Goal: Use online tool/utility: Utilize a website feature to perform a specific function

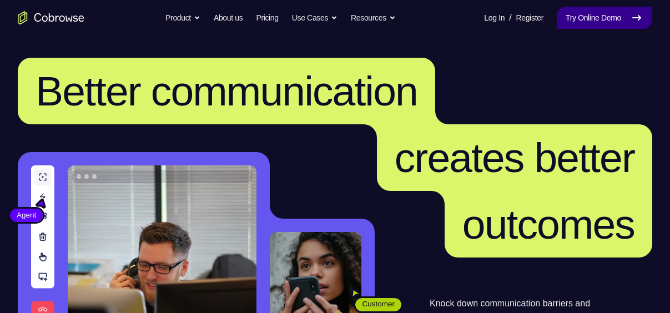
click at [596, 14] on link "Try Online Demo" at bounding box center [603, 18] width 95 height 22
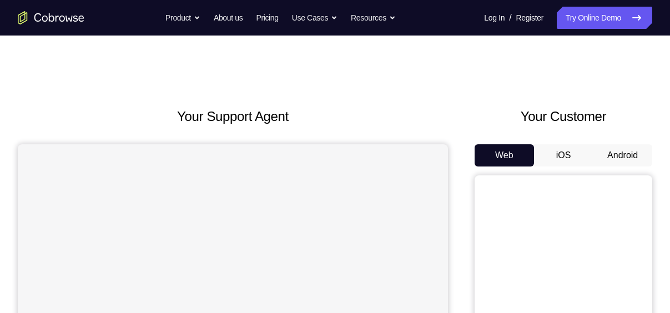
click at [629, 153] on button "Android" at bounding box center [621, 155] width 59 height 22
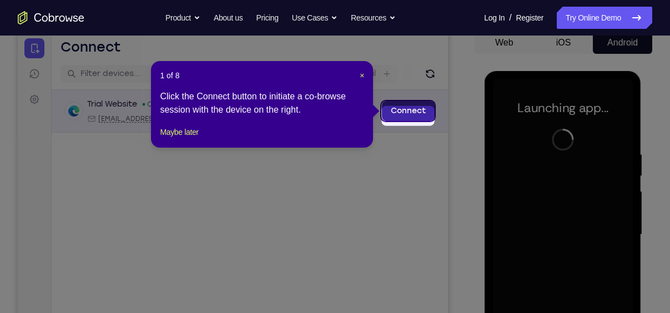
scroll to position [107, 0]
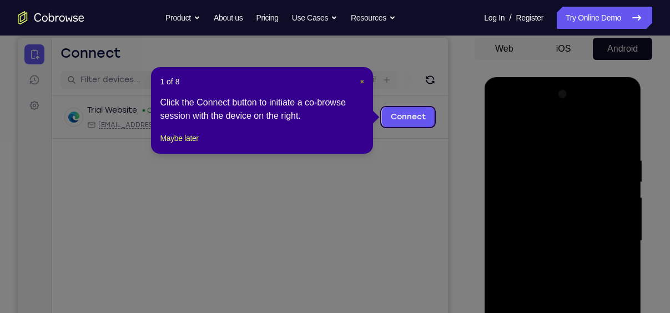
click at [359, 81] on span "×" at bounding box center [361, 81] width 4 height 9
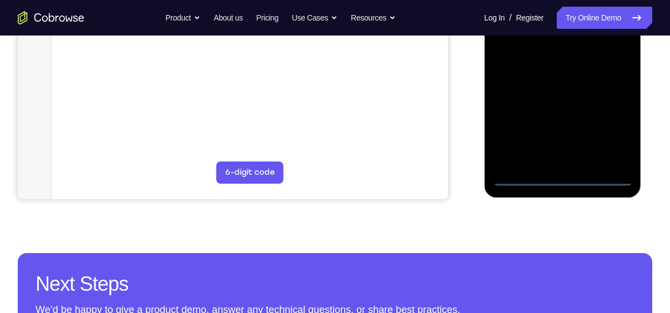
scroll to position [319, 0]
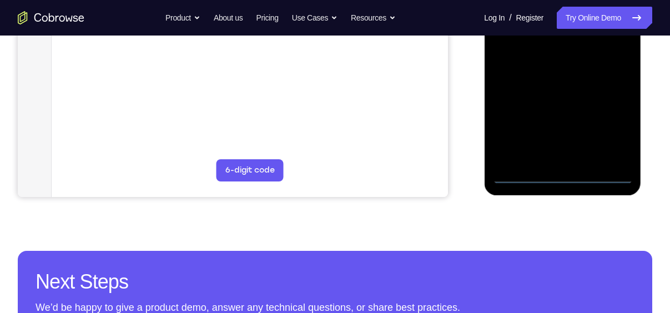
click at [564, 173] on div at bounding box center [562, 28] width 140 height 311
click at [615, 127] on div at bounding box center [562, 28] width 140 height 311
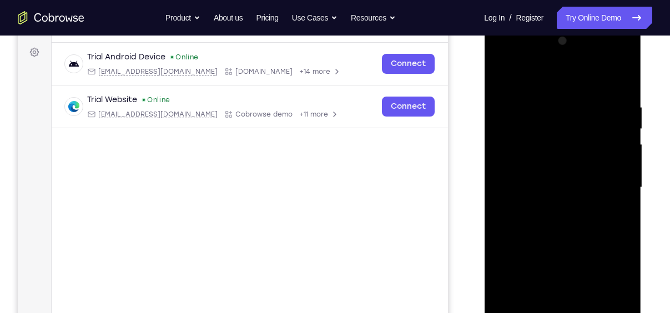
scroll to position [164, 0]
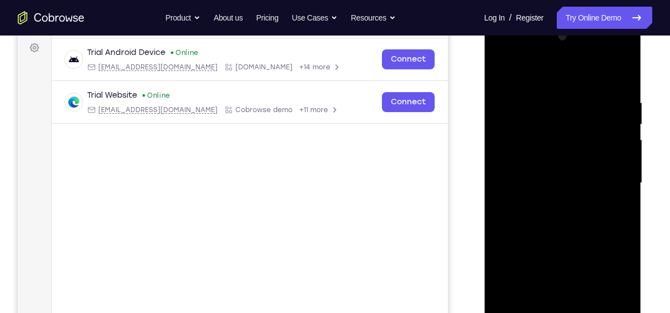
click at [541, 72] on div at bounding box center [562, 183] width 140 height 311
click at [513, 149] on div at bounding box center [562, 183] width 140 height 311
click at [535, 180] on div at bounding box center [562, 183] width 140 height 311
click at [541, 202] on div at bounding box center [562, 183] width 140 height 311
click at [544, 191] on div at bounding box center [562, 183] width 140 height 311
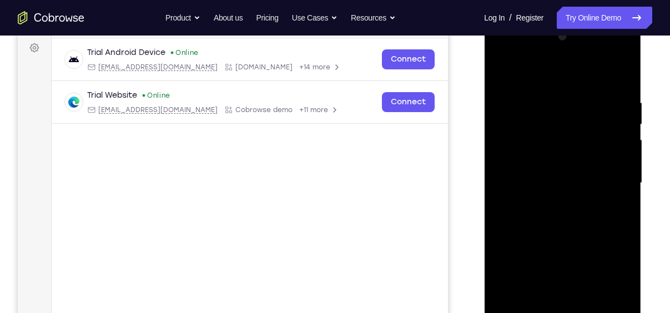
scroll to position [211, 0]
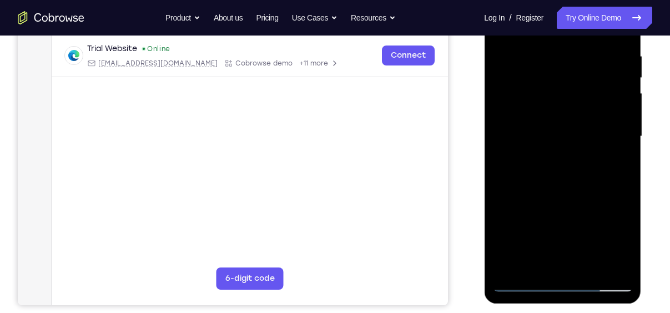
click at [564, 265] on div at bounding box center [562, 136] width 140 height 311
click at [511, 202] on div at bounding box center [562, 136] width 140 height 311
drag, startPoint x: 559, startPoint y: 218, endPoint x: 557, endPoint y: 115, distance: 102.6
click at [557, 115] on div at bounding box center [562, 136] width 140 height 311
drag, startPoint x: 557, startPoint y: 211, endPoint x: 569, endPoint y: 77, distance: 134.2
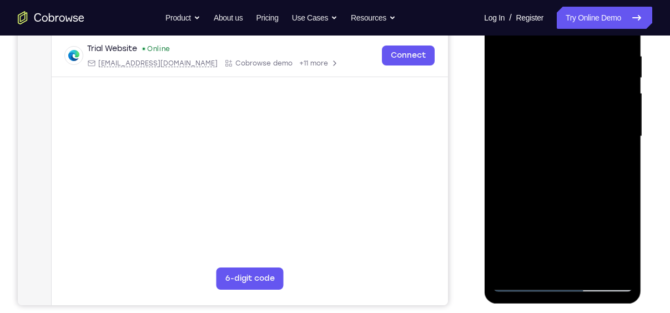
click at [569, 77] on div at bounding box center [562, 136] width 140 height 311
drag, startPoint x: 564, startPoint y: 202, endPoint x: 574, endPoint y: 70, distance: 132.4
click at [574, 70] on div at bounding box center [562, 136] width 140 height 311
drag, startPoint x: 551, startPoint y: 141, endPoint x: 558, endPoint y: 37, distance: 104.5
click at [558, 37] on div at bounding box center [562, 136] width 140 height 311
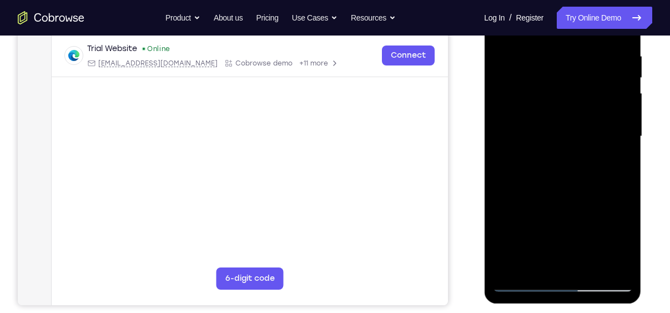
drag, startPoint x: 573, startPoint y: 179, endPoint x: 584, endPoint y: 33, distance: 145.8
click at [584, 33] on div at bounding box center [562, 136] width 140 height 311
drag, startPoint x: 573, startPoint y: 156, endPoint x: 579, endPoint y: 25, distance: 131.6
click at [579, 25] on div at bounding box center [562, 136] width 140 height 311
drag, startPoint x: 573, startPoint y: 214, endPoint x: 582, endPoint y: 70, distance: 144.5
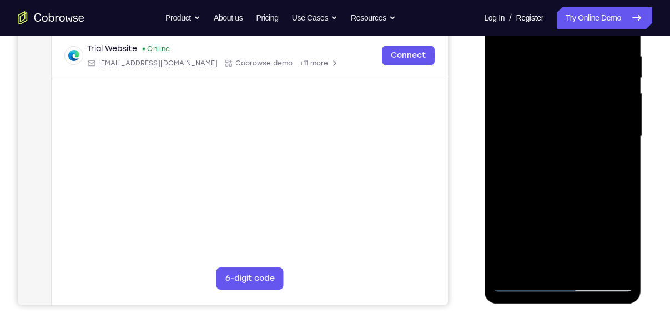
click at [582, 70] on div at bounding box center [562, 136] width 140 height 311
drag, startPoint x: 570, startPoint y: 88, endPoint x: 551, endPoint y: 194, distance: 107.6
click at [551, 194] on div at bounding box center [562, 136] width 140 height 311
drag, startPoint x: 552, startPoint y: 211, endPoint x: 577, endPoint y: 83, distance: 130.5
click at [577, 83] on div at bounding box center [562, 136] width 140 height 311
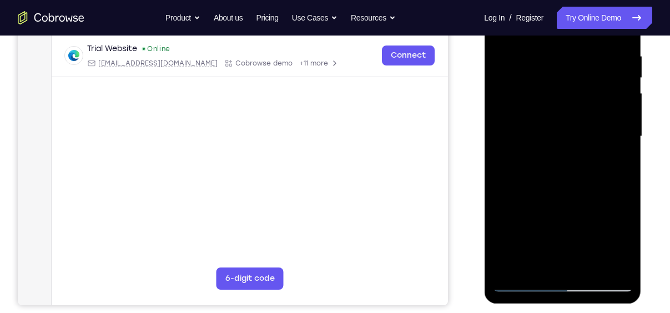
drag, startPoint x: 572, startPoint y: 235, endPoint x: 563, endPoint y: 100, distance: 135.6
click at [563, 100] on div at bounding box center [562, 136] width 140 height 311
click at [513, 131] on div at bounding box center [562, 136] width 140 height 311
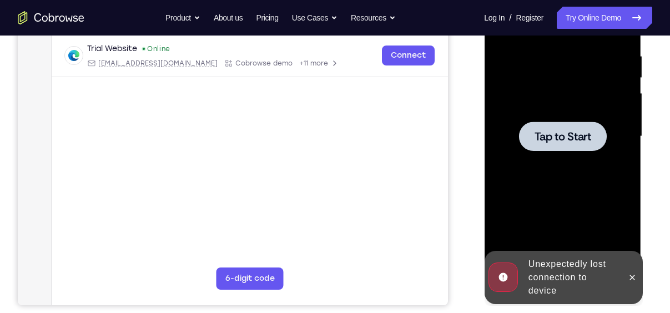
drag, startPoint x: 546, startPoint y: 186, endPoint x: 551, endPoint y: 130, distance: 56.2
click at [551, 131] on span "Tap to Start" at bounding box center [562, 136] width 57 height 11
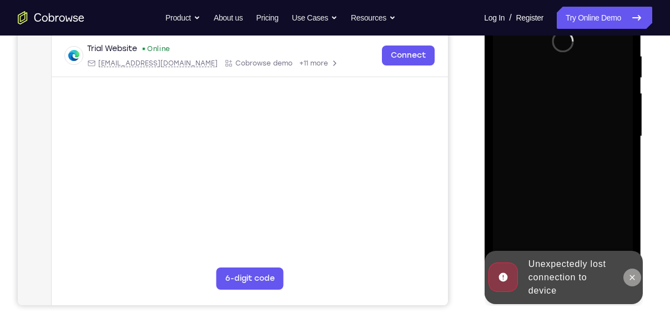
click at [636, 277] on icon at bounding box center [631, 277] width 9 height 9
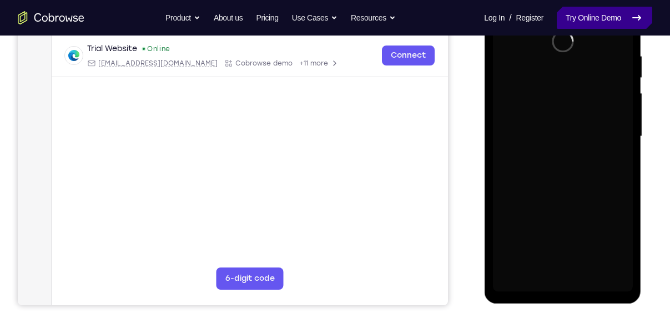
click at [576, 22] on link "Try Online Demo" at bounding box center [603, 18] width 95 height 22
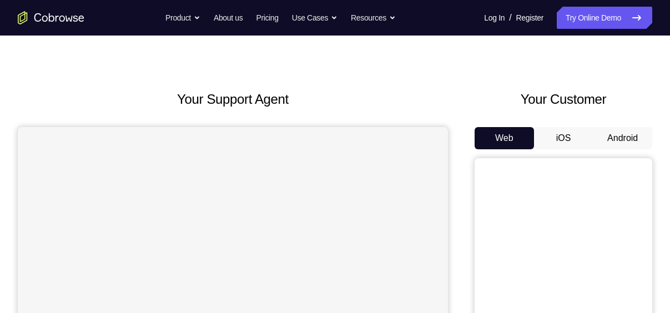
click at [625, 140] on button "Android" at bounding box center [621, 138] width 59 height 22
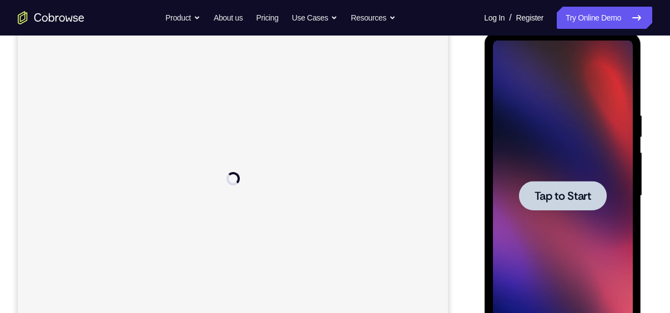
click at [540, 195] on span "Tap to Start" at bounding box center [562, 195] width 57 height 11
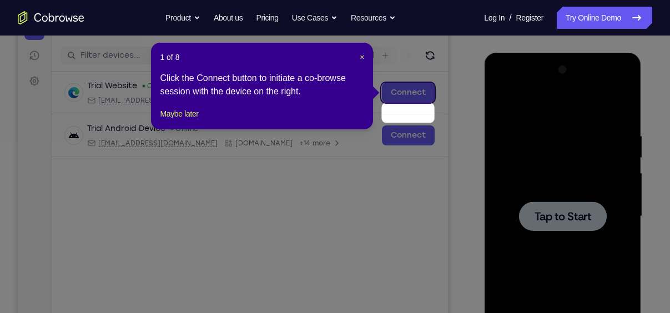
scroll to position [109, 0]
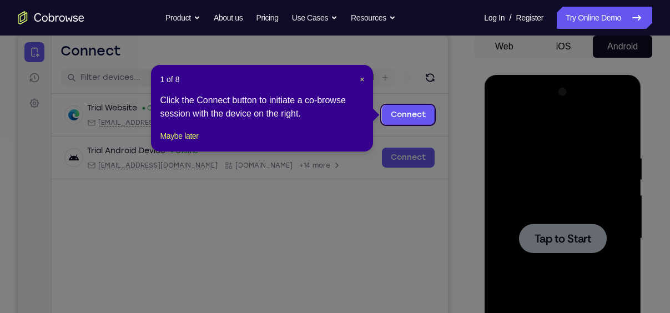
drag, startPoint x: 363, startPoint y: 75, endPoint x: 641, endPoint y: 163, distance: 291.2
click at [641, 163] on icon at bounding box center [339, 156] width 678 height 313
click at [590, 183] on icon at bounding box center [339, 156] width 678 height 313
click at [362, 76] on span "×" at bounding box center [361, 79] width 4 height 9
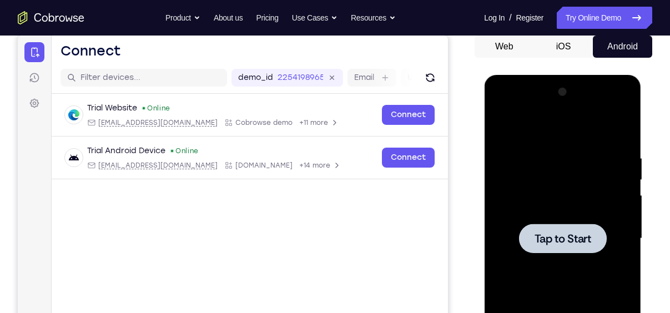
click at [539, 186] on div at bounding box center [562, 238] width 140 height 311
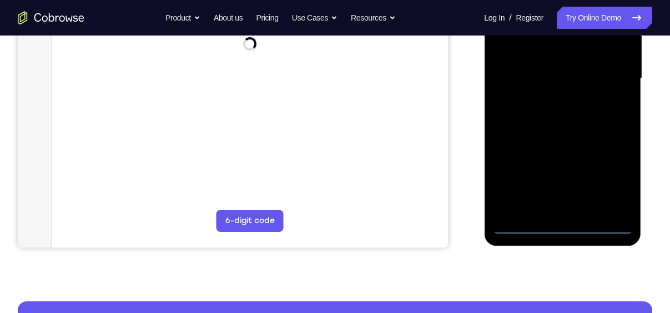
scroll to position [281, 0]
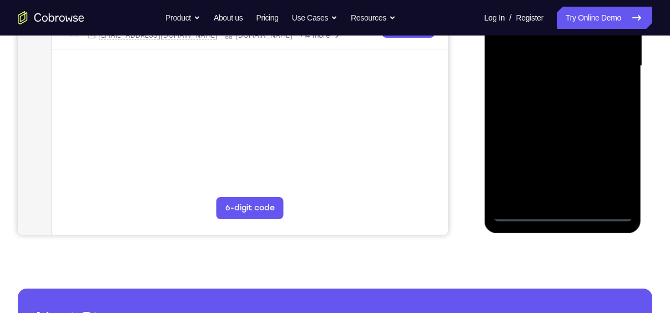
click at [559, 210] on div at bounding box center [562, 66] width 140 height 311
click at [604, 161] on div at bounding box center [562, 66] width 140 height 311
click at [563, 209] on div at bounding box center [562, 66] width 140 height 311
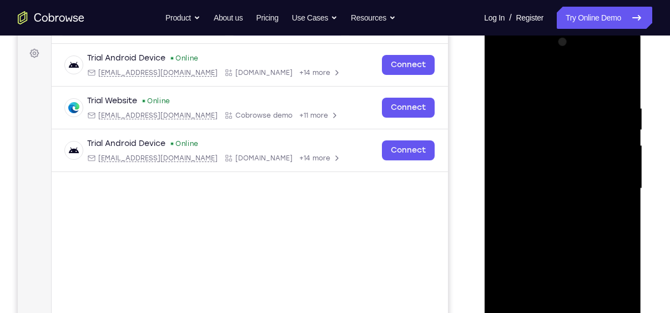
scroll to position [147, 0]
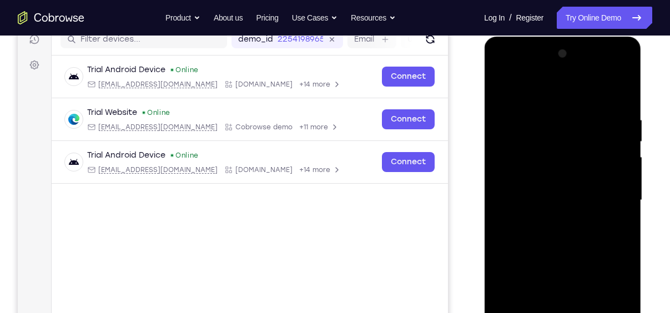
click at [549, 100] on div at bounding box center [562, 200] width 140 height 311
click at [543, 94] on div at bounding box center [562, 200] width 140 height 311
click at [510, 157] on div at bounding box center [562, 200] width 140 height 311
click at [510, 161] on div at bounding box center [562, 200] width 140 height 311
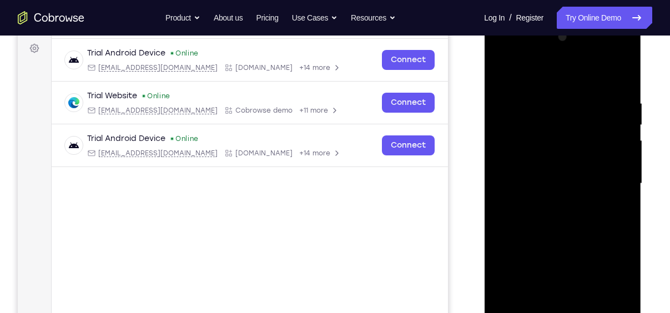
scroll to position [166, 0]
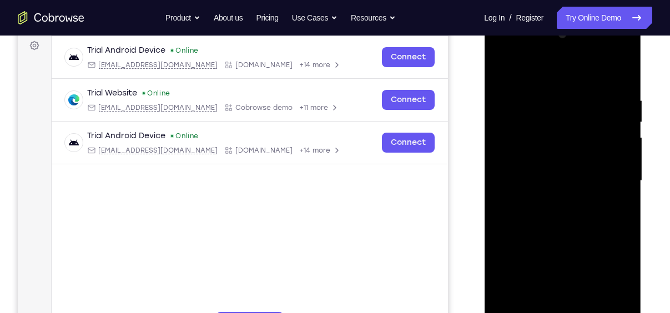
click at [558, 189] on div at bounding box center [562, 181] width 140 height 311
click at [579, 192] on div at bounding box center [562, 181] width 140 height 311
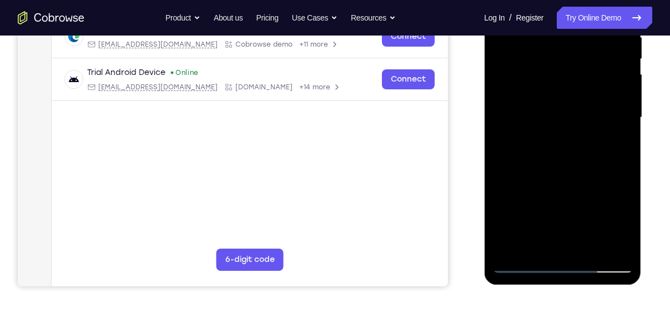
scroll to position [232, 0]
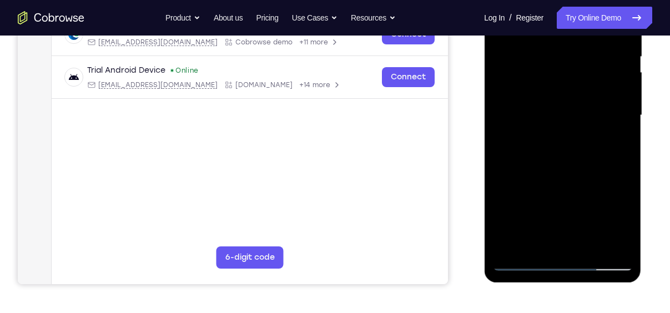
click at [575, 244] on div at bounding box center [562, 115] width 140 height 311
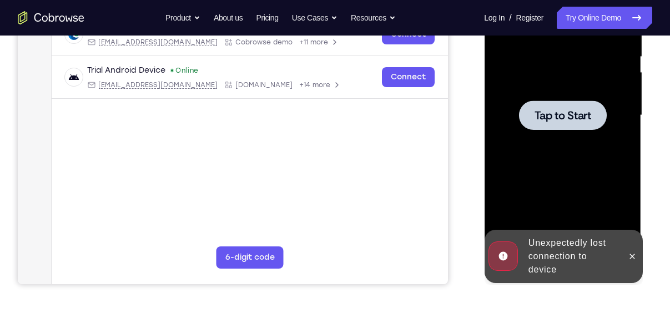
click at [567, 121] on span "Tap to Start" at bounding box center [562, 115] width 57 height 11
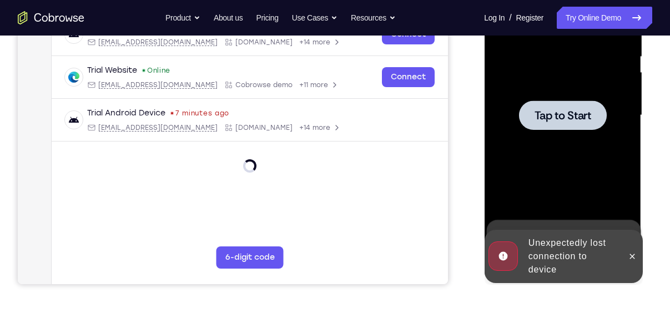
click at [543, 97] on div at bounding box center [562, 115] width 140 height 311
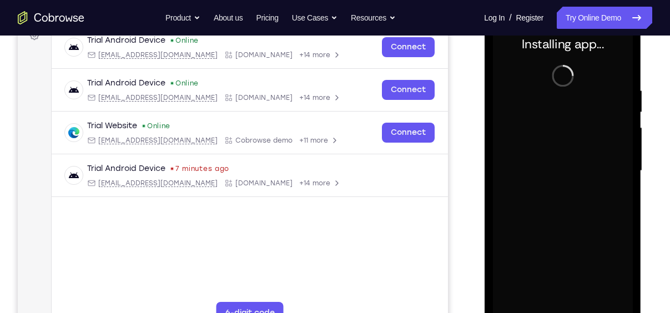
scroll to position [202, 0]
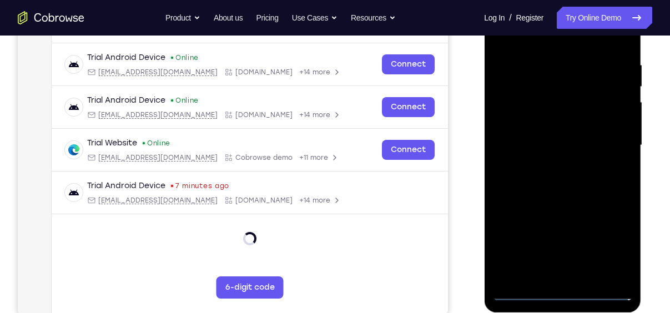
click at [562, 294] on div at bounding box center [562, 145] width 140 height 311
click at [617, 139] on div at bounding box center [562, 145] width 140 height 311
click at [523, 291] on div at bounding box center [562, 145] width 140 height 311
click at [604, 246] on div at bounding box center [562, 145] width 140 height 311
click at [552, 43] on div at bounding box center [562, 145] width 140 height 311
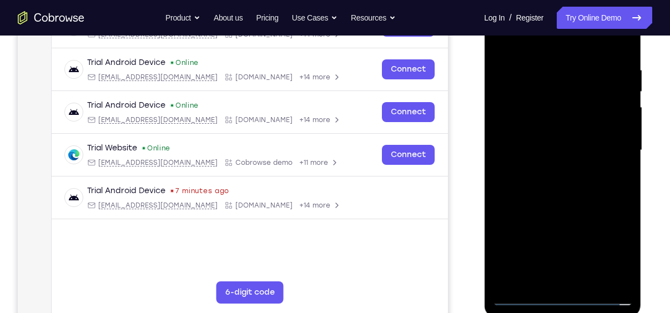
scroll to position [194, 0]
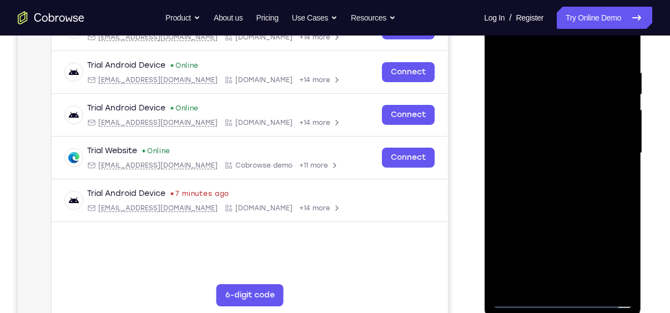
click at [519, 122] on div at bounding box center [562, 153] width 140 height 311
click at [514, 123] on div at bounding box center [562, 153] width 140 height 311
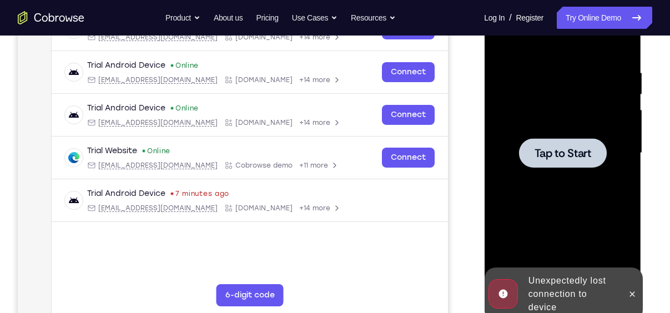
click at [543, 150] on span "Tap to Start" at bounding box center [562, 153] width 57 height 11
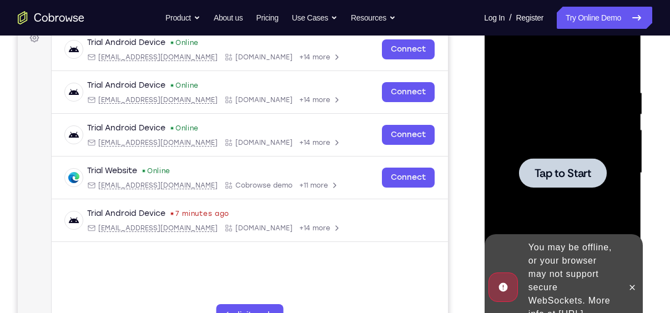
scroll to position [168, 0]
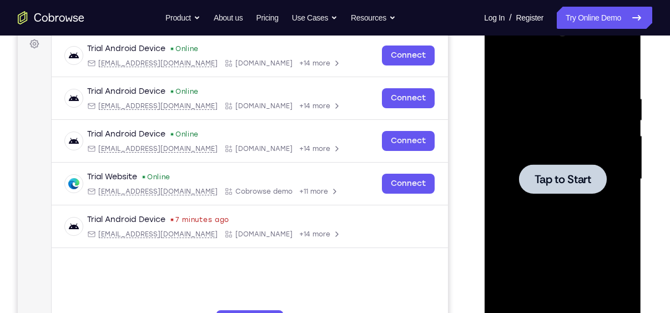
click at [512, 130] on div at bounding box center [562, 179] width 140 height 311
click at [558, 140] on div at bounding box center [562, 179] width 140 height 311
click at [564, 182] on span "Tap to Start" at bounding box center [562, 179] width 57 height 11
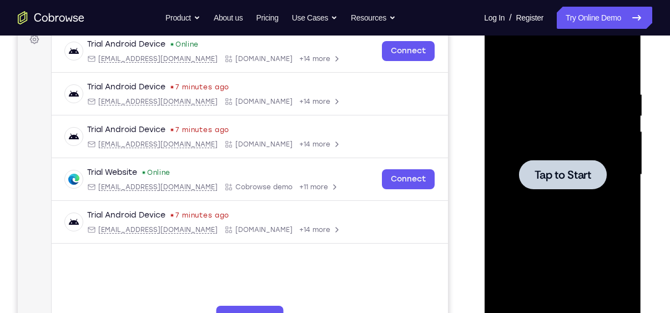
scroll to position [174, 0]
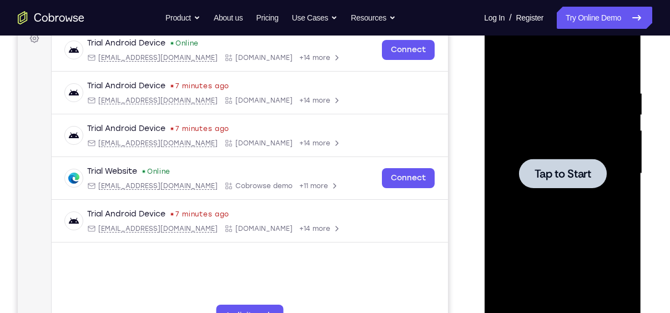
click at [564, 182] on div at bounding box center [562, 173] width 88 height 29
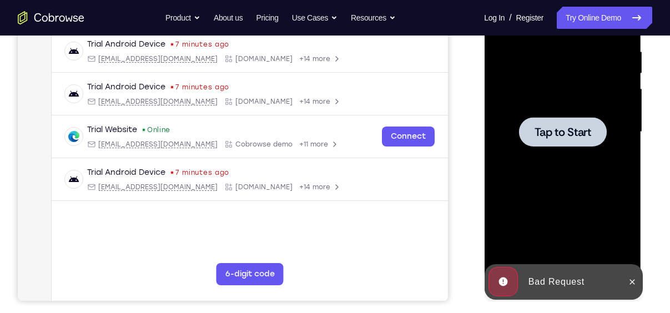
click at [553, 141] on div at bounding box center [562, 131] width 88 height 29
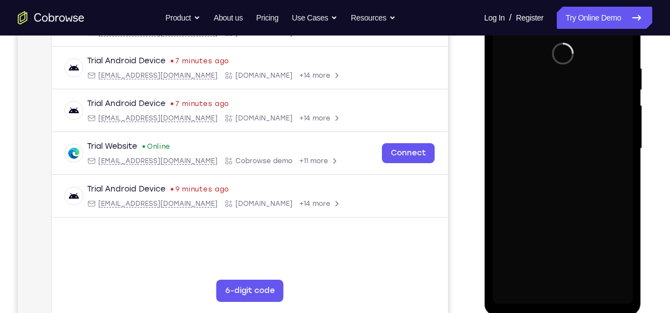
scroll to position [200, 0]
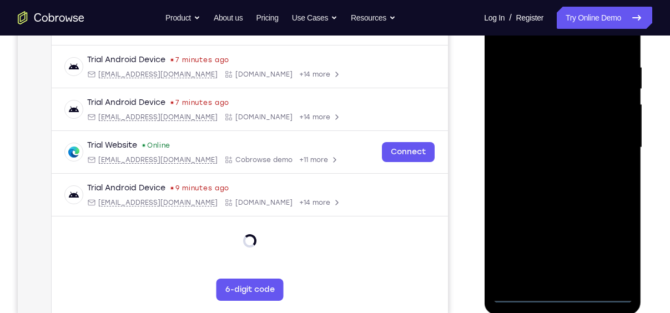
click at [556, 297] on div at bounding box center [562, 147] width 140 height 311
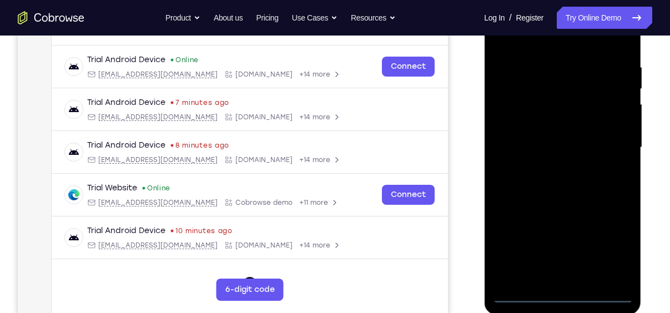
click at [618, 251] on div at bounding box center [562, 147] width 140 height 311
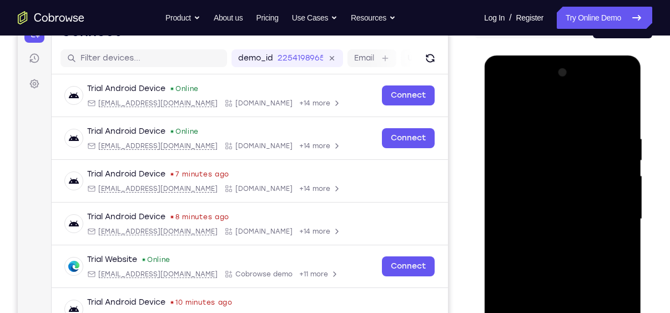
scroll to position [128, 0]
click at [537, 105] on div at bounding box center [562, 219] width 140 height 311
click at [511, 179] on div at bounding box center [562, 219] width 140 height 311
click at [525, 224] on div at bounding box center [562, 219] width 140 height 311
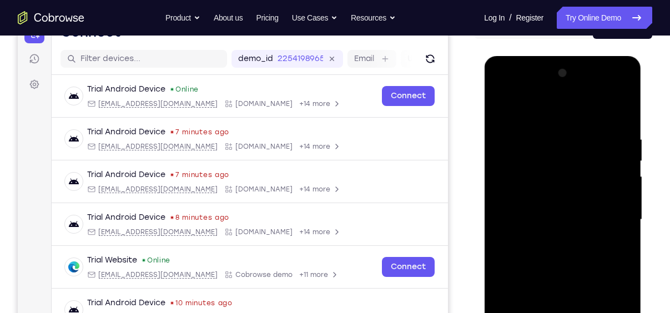
click at [566, 232] on div at bounding box center [562, 219] width 140 height 311
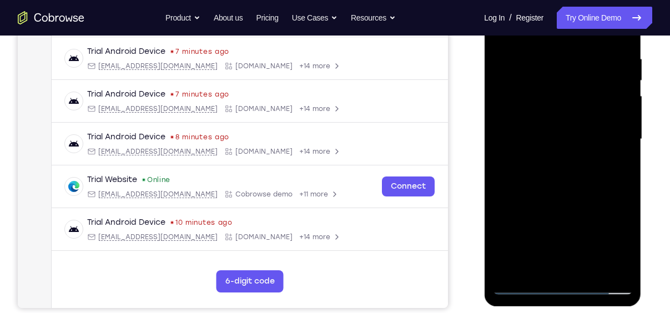
scroll to position [209, 0]
click at [552, 259] on div at bounding box center [562, 138] width 140 height 311
click at [561, 264] on div at bounding box center [562, 138] width 140 height 311
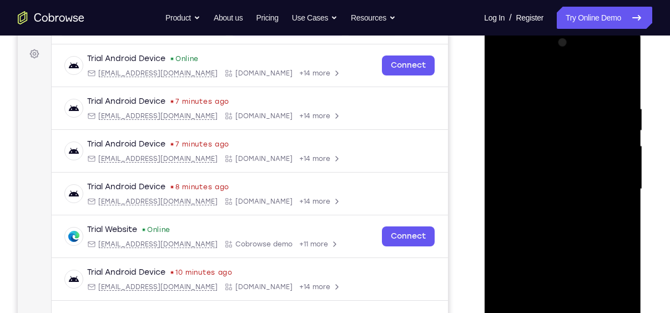
scroll to position [157, 0]
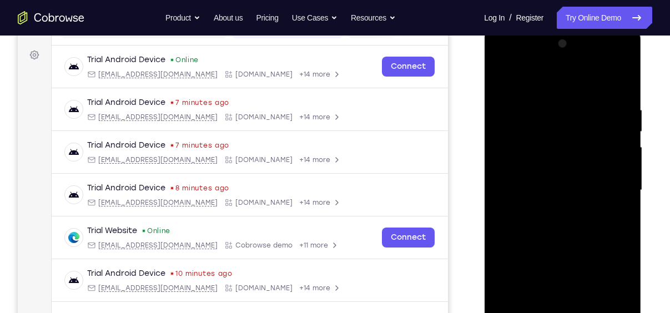
click at [528, 92] on div at bounding box center [562, 190] width 140 height 311
click at [623, 78] on div at bounding box center [562, 190] width 140 height 311
drag, startPoint x: 550, startPoint y: 263, endPoint x: 586, endPoint y: 102, distance: 165.3
click at [586, 102] on div at bounding box center [562, 190] width 140 height 311
drag, startPoint x: 559, startPoint y: 133, endPoint x: 553, endPoint y: 204, distance: 71.3
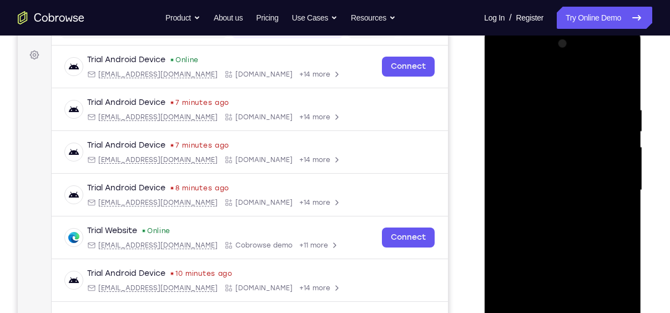
click at [553, 204] on div at bounding box center [562, 190] width 140 height 311
drag, startPoint x: 558, startPoint y: 252, endPoint x: 560, endPoint y: 166, distance: 86.5
click at [560, 166] on div at bounding box center [562, 190] width 140 height 311
drag, startPoint x: 567, startPoint y: 248, endPoint x: 571, endPoint y: 150, distance: 97.7
click at [571, 150] on div at bounding box center [562, 190] width 140 height 311
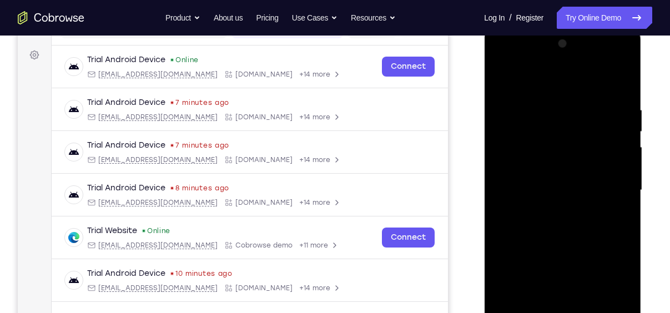
drag, startPoint x: 547, startPoint y: 267, endPoint x: 556, endPoint y: 108, distance: 159.4
click at [556, 108] on div at bounding box center [562, 190] width 140 height 311
drag, startPoint x: 560, startPoint y: 262, endPoint x: 559, endPoint y: 150, distance: 112.1
click at [559, 150] on div at bounding box center [562, 190] width 140 height 311
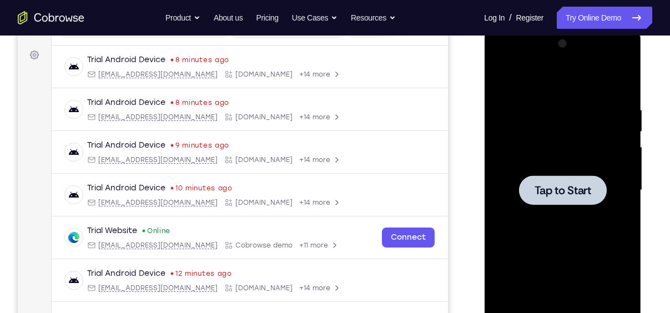
click at [543, 246] on div at bounding box center [562, 190] width 140 height 311
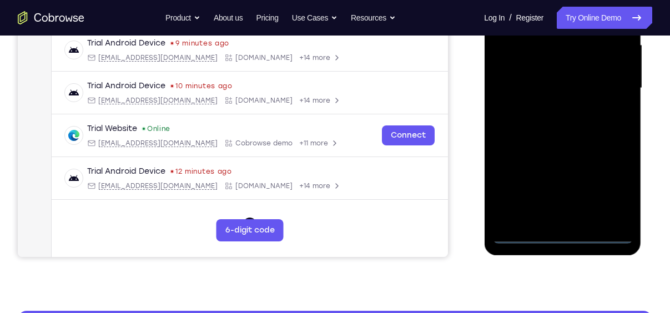
scroll to position [278, 0]
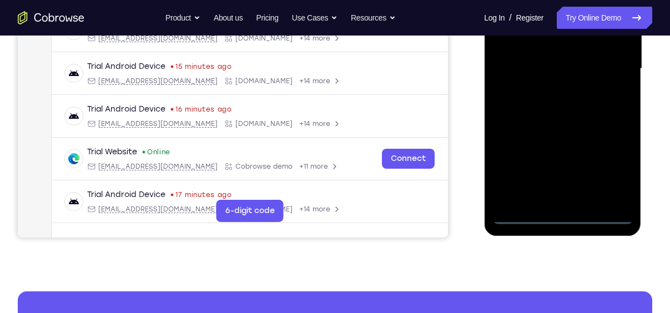
click at [561, 213] on div at bounding box center [562, 68] width 140 height 311
click at [610, 174] on div at bounding box center [562, 68] width 140 height 311
click at [618, 158] on div at bounding box center [562, 68] width 140 height 311
click at [617, 166] on div at bounding box center [562, 68] width 140 height 311
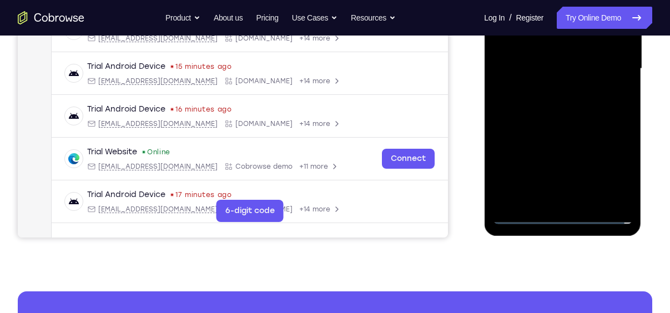
click at [612, 174] on div at bounding box center [562, 68] width 140 height 311
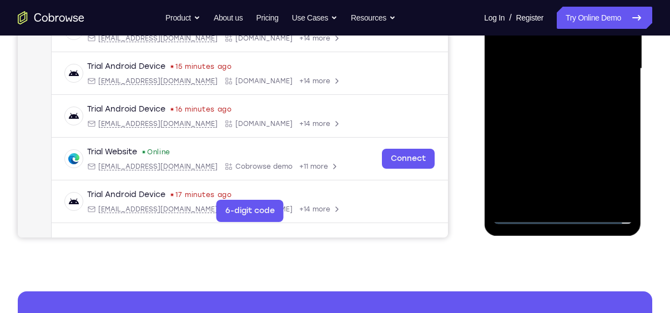
click at [612, 174] on div at bounding box center [562, 68] width 140 height 311
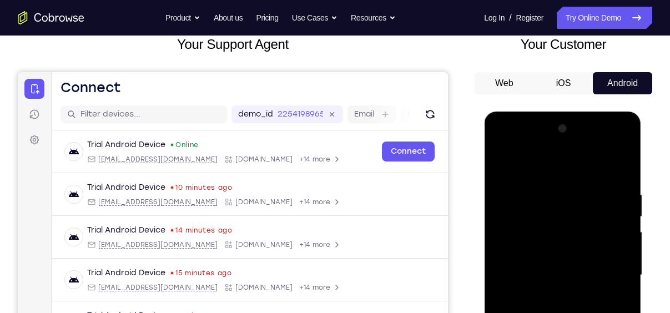
scroll to position [52, 0]
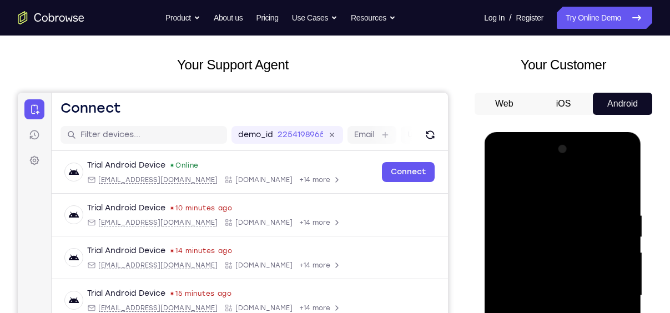
click at [545, 186] on div at bounding box center [562, 295] width 140 height 311
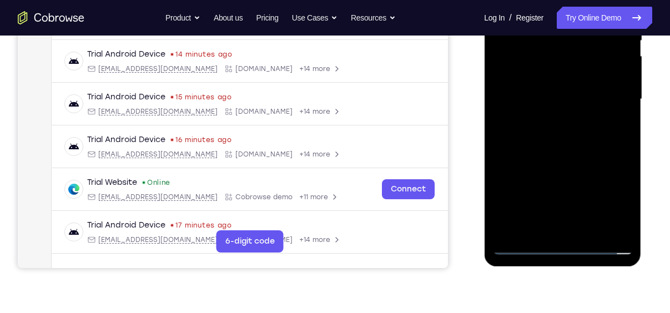
scroll to position [247, 0]
click at [518, 59] on div at bounding box center [562, 100] width 140 height 311
click at [541, 102] on div at bounding box center [562, 100] width 140 height 311
click at [556, 110] on div at bounding box center [562, 100] width 140 height 311
click at [564, 230] on div at bounding box center [562, 100] width 140 height 311
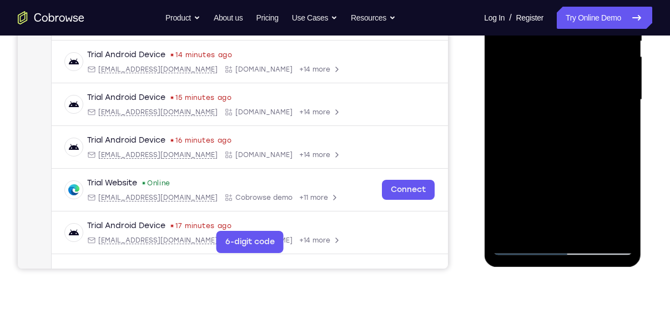
drag, startPoint x: 549, startPoint y: 155, endPoint x: 552, endPoint y: 37, distance: 118.2
click at [552, 37] on div at bounding box center [562, 100] width 140 height 311
drag, startPoint x: 555, startPoint y: 180, endPoint x: 574, endPoint y: 50, distance: 130.5
click at [574, 50] on div at bounding box center [562, 100] width 140 height 311
drag, startPoint x: 566, startPoint y: 183, endPoint x: 1053, endPoint y: -31, distance: 532.0
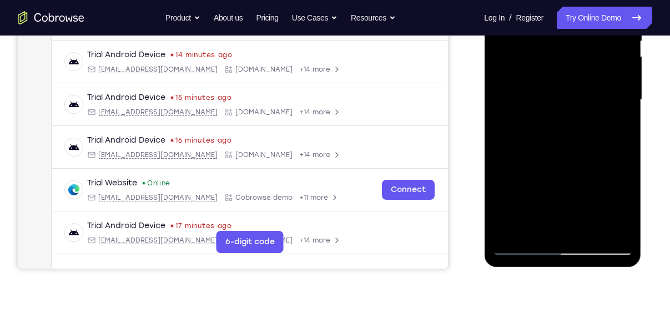
click at [570, 33] on div at bounding box center [562, 100] width 140 height 311
drag, startPoint x: 561, startPoint y: 207, endPoint x: 582, endPoint y: 29, distance: 179.9
click at [582, 29] on div at bounding box center [562, 100] width 140 height 311
drag, startPoint x: 557, startPoint y: 189, endPoint x: 581, endPoint y: 48, distance: 142.3
click at [581, 48] on div at bounding box center [562, 100] width 140 height 311
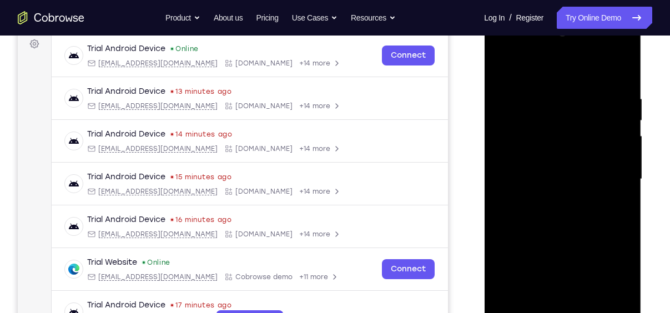
scroll to position [168, 0]
drag, startPoint x: 554, startPoint y: 215, endPoint x: 557, endPoint y: 57, distance: 158.1
click at [557, 57] on div at bounding box center [562, 179] width 140 height 311
drag, startPoint x: 564, startPoint y: 220, endPoint x: 584, endPoint y: 46, distance: 174.8
click at [584, 46] on div at bounding box center [562, 179] width 140 height 311
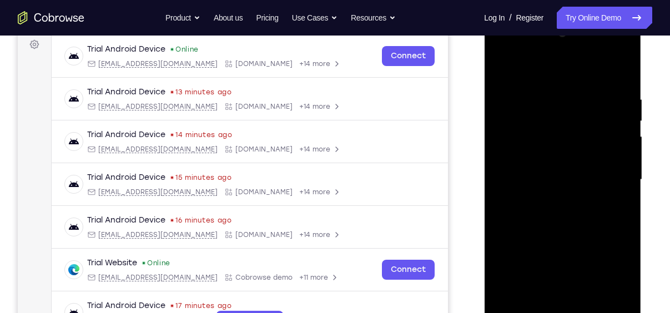
drag, startPoint x: 567, startPoint y: 225, endPoint x: 569, endPoint y: 42, distance: 183.1
click at [569, 42] on div at bounding box center [562, 179] width 140 height 311
drag, startPoint x: 552, startPoint y: 245, endPoint x: 566, endPoint y: 134, distance: 111.9
click at [566, 134] on div at bounding box center [562, 179] width 140 height 311
drag, startPoint x: 560, startPoint y: 271, endPoint x: 562, endPoint y: 204, distance: 66.6
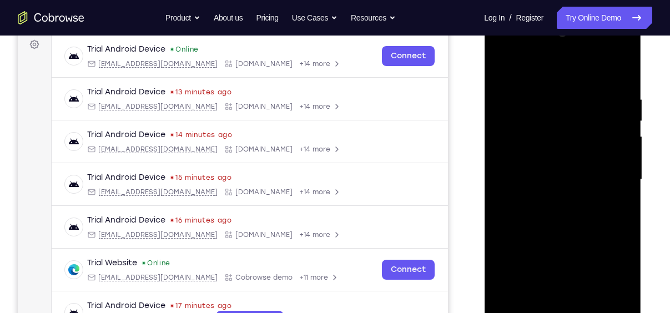
click at [562, 204] on div at bounding box center [562, 179] width 140 height 311
drag, startPoint x: 552, startPoint y: 229, endPoint x: 576, endPoint y: 91, distance: 140.3
click at [576, 91] on div at bounding box center [562, 179] width 140 height 311
drag, startPoint x: 549, startPoint y: 256, endPoint x: 559, endPoint y: 135, distance: 121.8
click at [559, 135] on div at bounding box center [562, 179] width 140 height 311
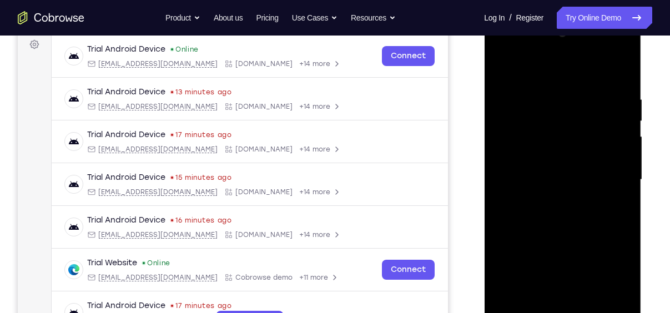
drag, startPoint x: 552, startPoint y: 256, endPoint x: 571, endPoint y: 93, distance: 164.2
click at [571, 93] on div at bounding box center [562, 179] width 140 height 311
drag, startPoint x: 571, startPoint y: 265, endPoint x: 569, endPoint y: 109, distance: 156.4
click at [569, 109] on div at bounding box center [562, 179] width 140 height 311
drag, startPoint x: 551, startPoint y: 282, endPoint x: 584, endPoint y: 37, distance: 247.3
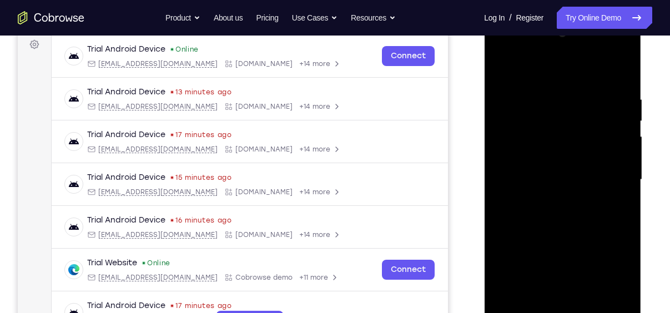
click at [584, 37] on div at bounding box center [562, 179] width 140 height 311
drag, startPoint x: 564, startPoint y: 243, endPoint x: 577, endPoint y: 112, distance: 131.6
click at [577, 112] on div at bounding box center [562, 179] width 140 height 311
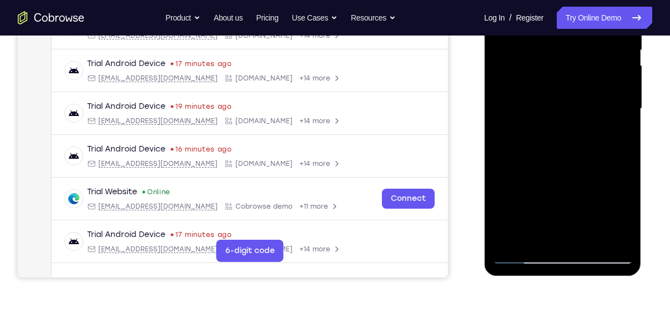
scroll to position [241, 0]
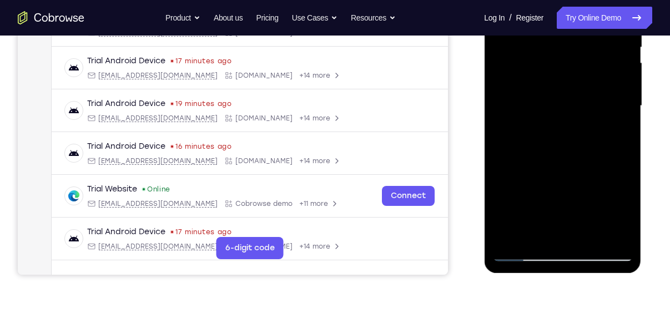
click at [523, 249] on div at bounding box center [562, 106] width 140 height 311
drag, startPoint x: 546, startPoint y: 205, endPoint x: 579, endPoint y: 97, distance: 112.8
click at [579, 97] on div at bounding box center [562, 106] width 140 height 311
drag, startPoint x: 568, startPoint y: 182, endPoint x: 575, endPoint y: 109, distance: 73.6
click at [575, 109] on div at bounding box center [562, 106] width 140 height 311
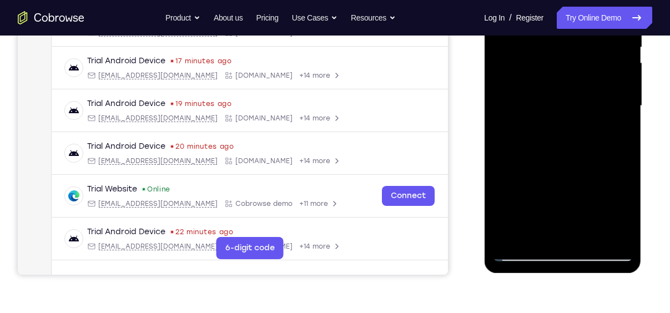
drag, startPoint x: 577, startPoint y: 115, endPoint x: 526, endPoint y: 303, distance: 194.8
click at [526, 275] on html "Online web based iOS Simulators and Android Emulators. Run iPhone, iPad, Mobile…" at bounding box center [563, 108] width 158 height 333
drag, startPoint x: 570, startPoint y: 111, endPoint x: 525, endPoint y: 275, distance: 169.0
click at [525, 275] on div at bounding box center [563, 108] width 158 height 333
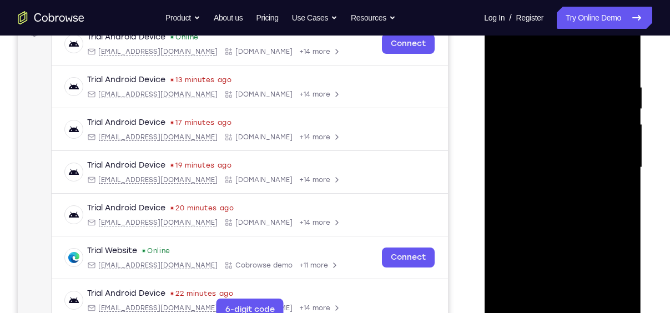
scroll to position [178, 0]
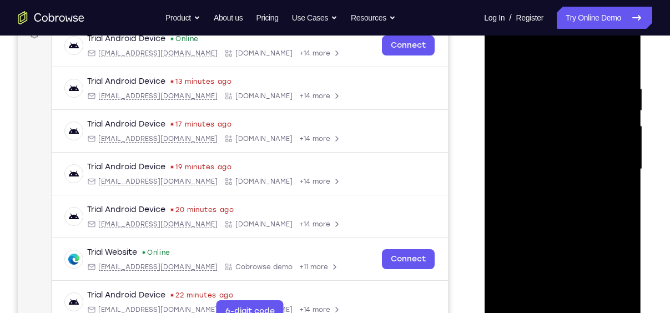
drag, startPoint x: 560, startPoint y: 221, endPoint x: 584, endPoint y: 98, distance: 126.0
click at [584, 98] on div at bounding box center [562, 169] width 140 height 311
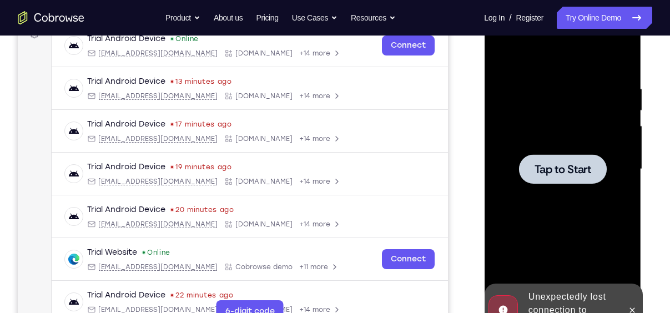
click at [584, 188] on div at bounding box center [562, 169] width 140 height 311
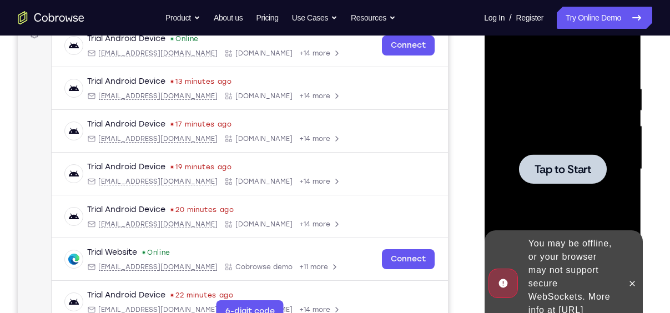
click at [545, 160] on div at bounding box center [562, 168] width 88 height 29
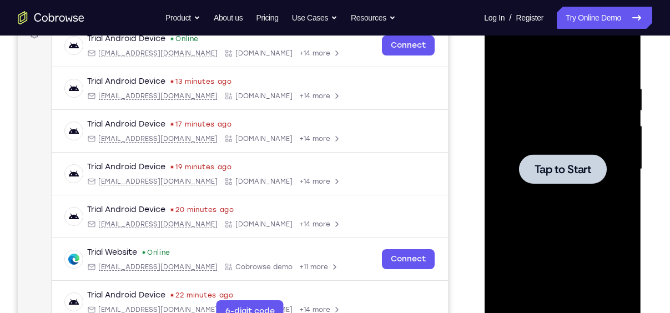
click at [556, 143] on div at bounding box center [562, 169] width 140 height 311
